Goal: Task Accomplishment & Management: Use online tool/utility

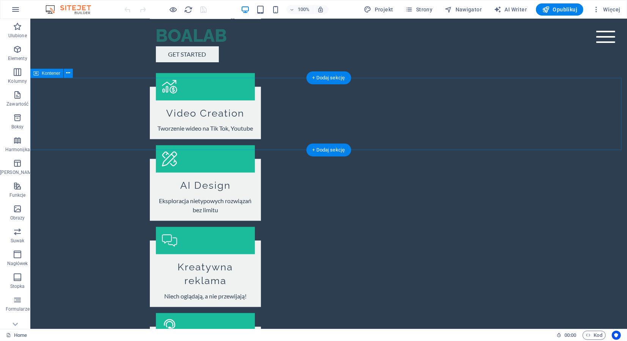
scroll to position [986, 0]
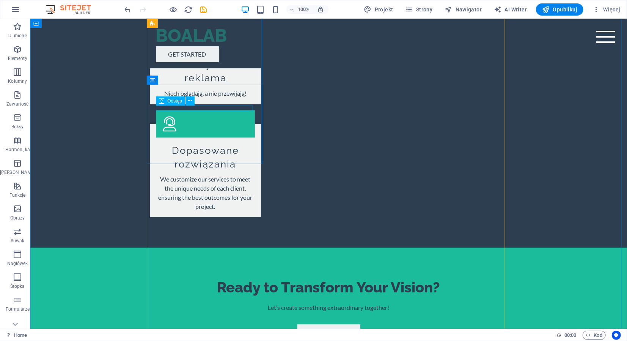
scroll to position [1100, 0]
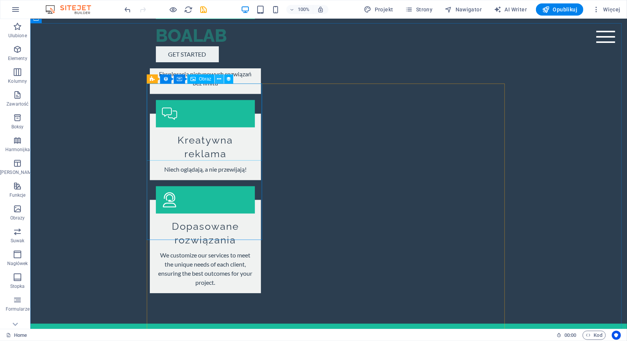
click at [217, 80] on icon at bounding box center [219, 79] width 4 height 8
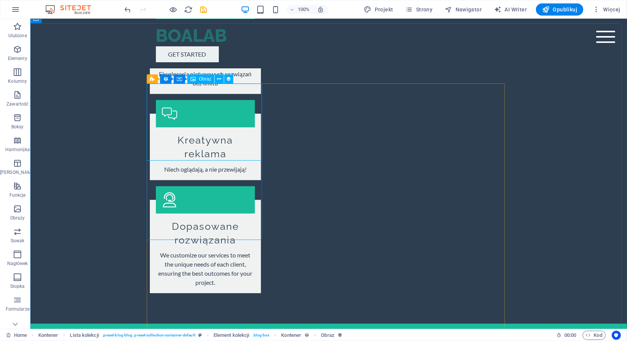
click at [202, 82] on div "Obraz" at bounding box center [200, 78] width 27 height 9
click at [203, 80] on span "Obraz" at bounding box center [205, 79] width 13 height 5
click at [219, 78] on icon at bounding box center [219, 79] width 4 height 8
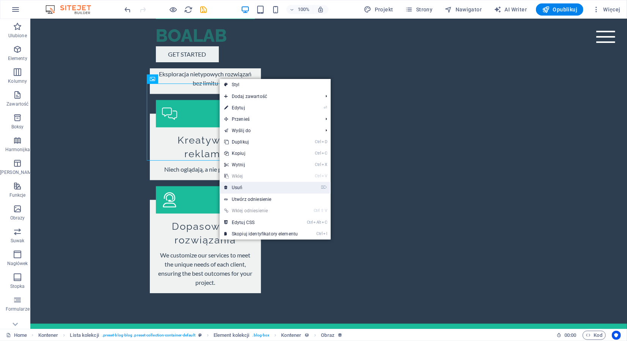
click at [255, 147] on link "⌦ Usuń" at bounding box center [261, 187] width 83 height 11
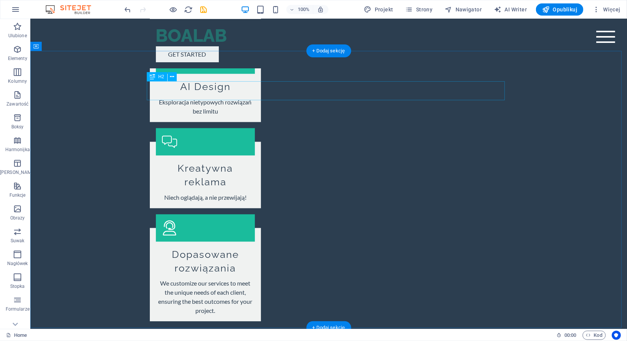
scroll to position [1062, 0]
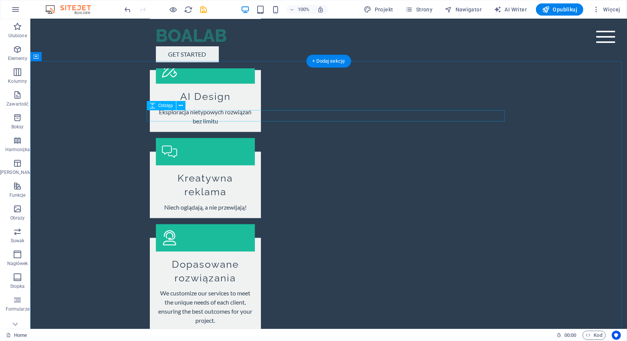
click at [9, 53] on span "Elementy" at bounding box center [17, 54] width 35 height 18
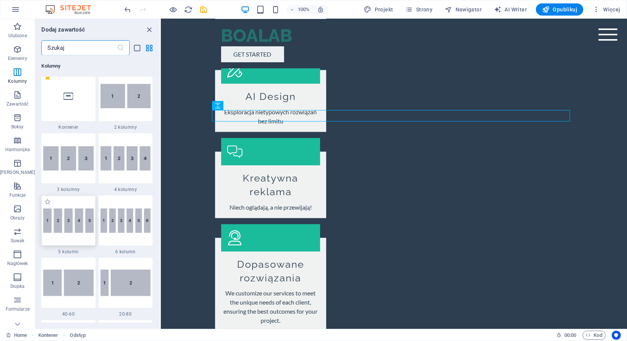
scroll to position [384, 0]
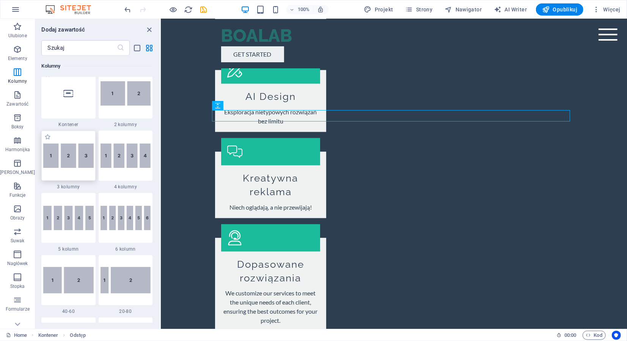
click at [76, 147] on img at bounding box center [68, 155] width 50 height 25
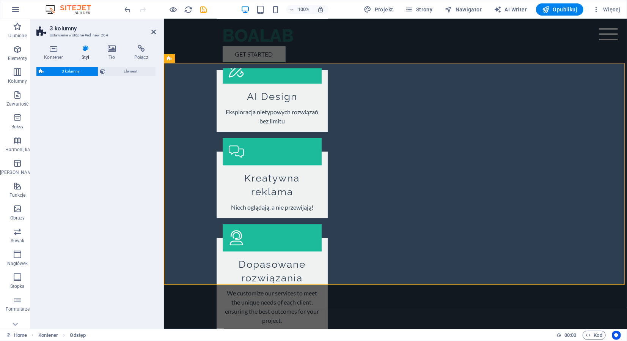
select select "rem"
select select "preset-columns-three-v2-default"
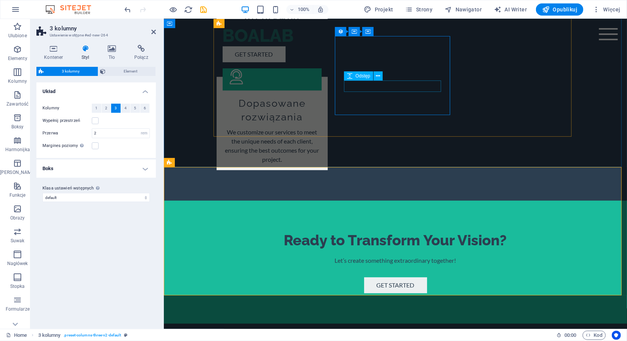
scroll to position [1336, 0]
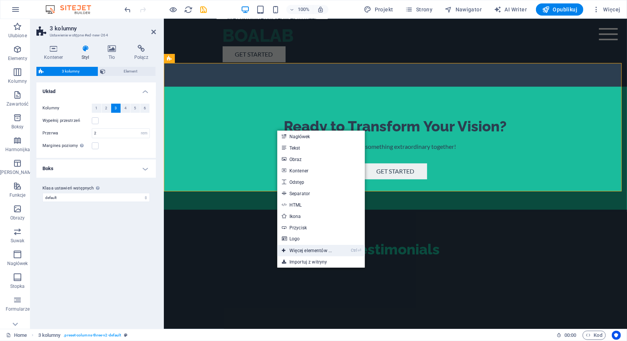
click at [314, 147] on link "Ctrl ⏎ Więcej elementów ..." at bounding box center [306, 250] width 59 height 11
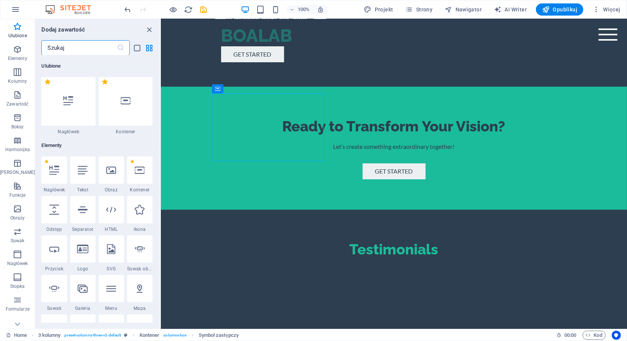
scroll to position [0, 0]
click at [90, 47] on input "text" at bounding box center [78, 47] width 75 height 15
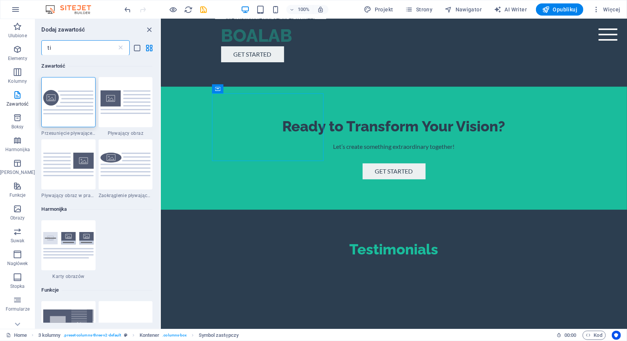
type input "t"
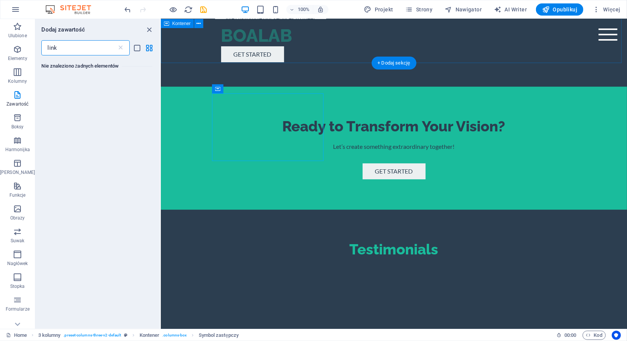
type input "link"
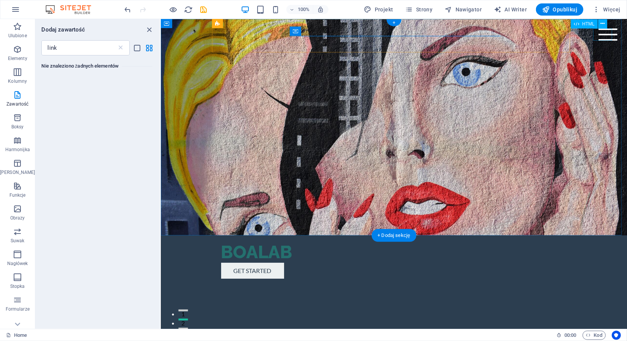
click at [314, 32] on div "Menu" at bounding box center [607, 34] width 19 height 12
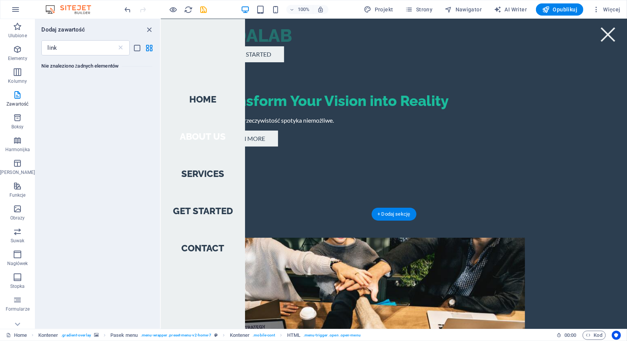
scroll to position [228, 0]
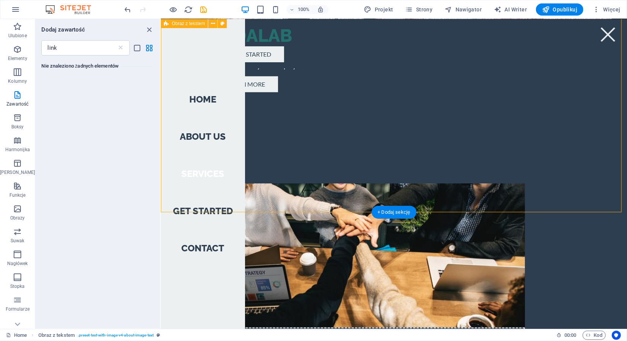
scroll to position [379, 0]
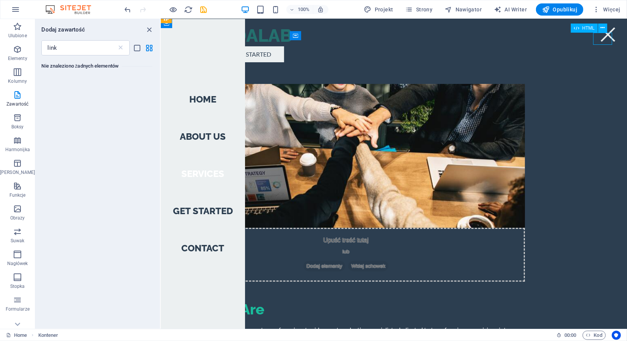
click at [314, 30] on div "Menu" at bounding box center [607, 34] width 19 height 12
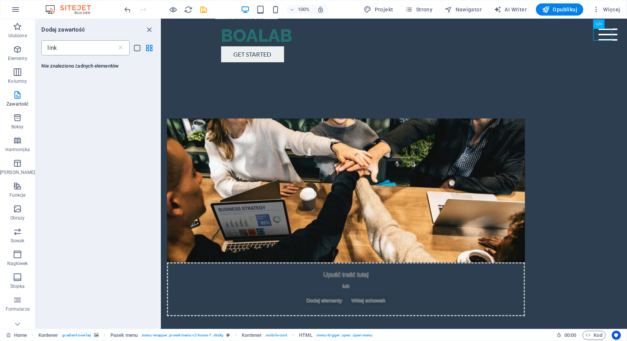
click at [81, 48] on input "link" at bounding box center [78, 47] width 75 height 15
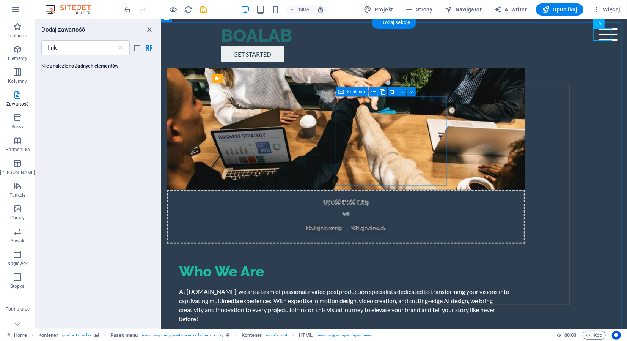
scroll to position [379, 0]
